Goal: Transaction & Acquisition: Purchase product/service

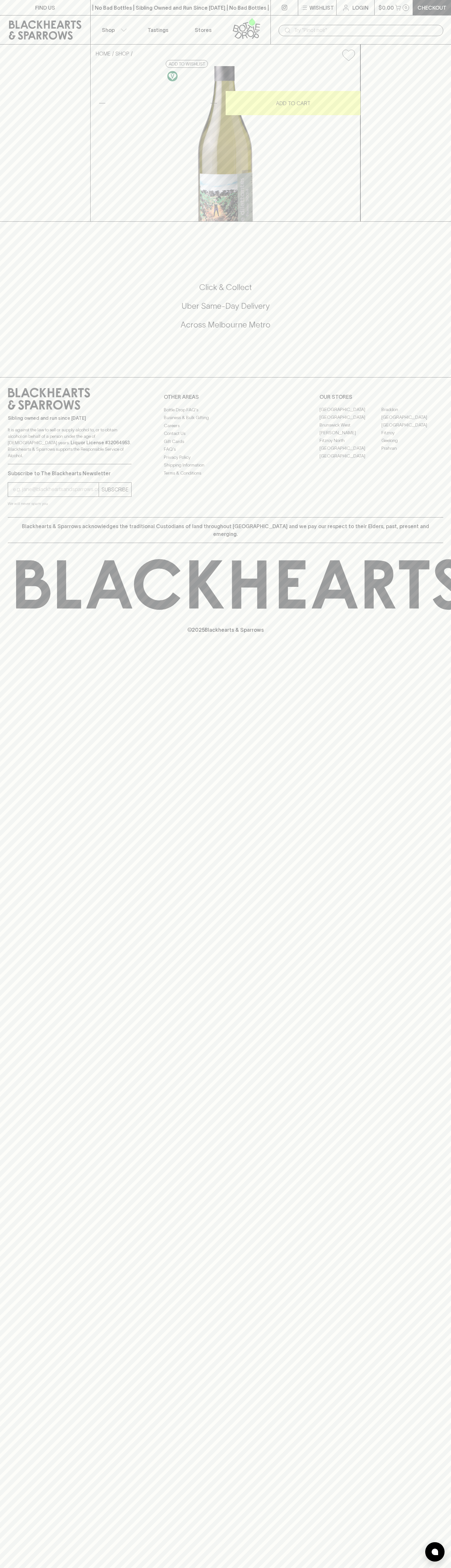
click at [346, 30] on input "text" at bounding box center [366, 30] width 144 height 11
click at [421, 1036] on div "FIND US | No Bad Bottles | Sibling Owned and Run Since [DATE] | No Bad Bottles …" at bounding box center [226, 784] width 451 height 1568
click at [321, 1568] on html "FIND US | No Bad Bottles | Sibling Owned and Run Since [DATE] | No Bad Bottles …" at bounding box center [226, 784] width 451 height 1568
click at [26, 1009] on div "FIND US | No Bad Bottles | Sibling Owned and Run Since [DATE] | No Bad Bottles …" at bounding box center [226, 784] width 451 height 1568
